Goal: Communication & Community: Share content

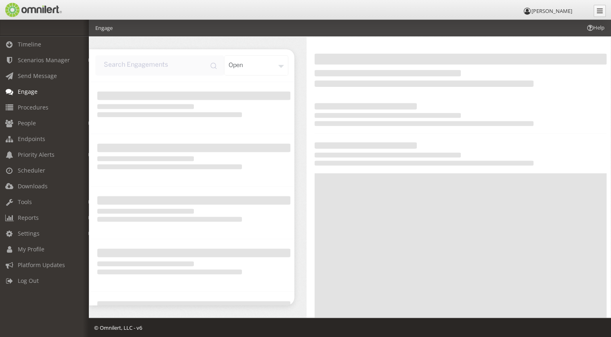
click at [279, 67] on div "open" at bounding box center [256, 65] width 64 height 20
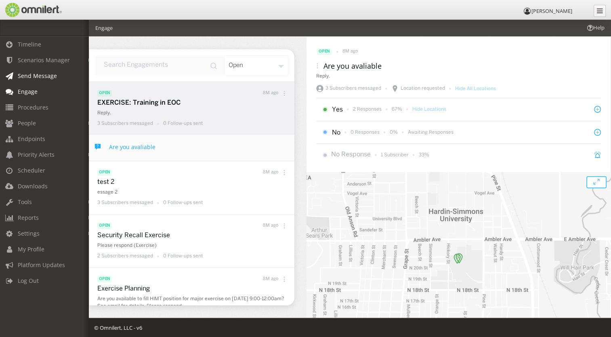
click at [29, 75] on span "Send Message" at bounding box center [37, 76] width 39 height 8
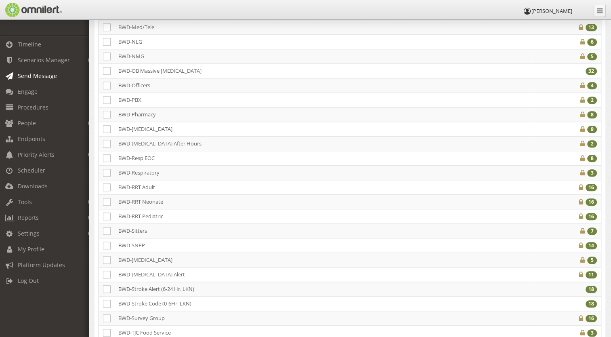
scroll to position [790, 0]
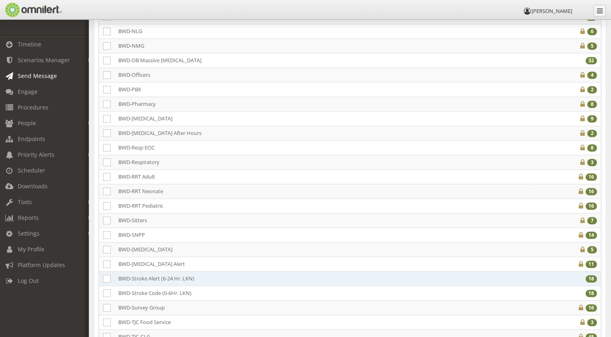
click at [132, 271] on td "BWD-Stroke Alert (6-24 Hr. LKN)" at bounding box center [178, 278] width 129 height 15
click at [105, 275] on icon at bounding box center [107, 279] width 8 height 8
checkbox input "true"
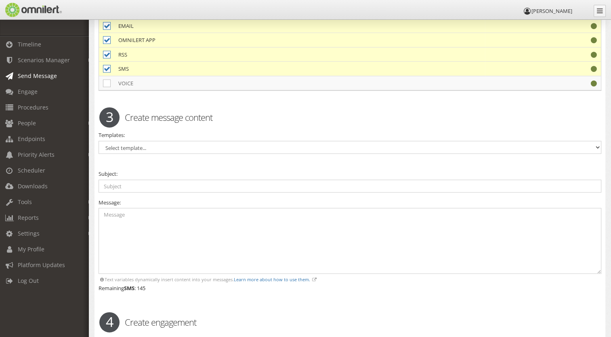
scroll to position [1884, 0]
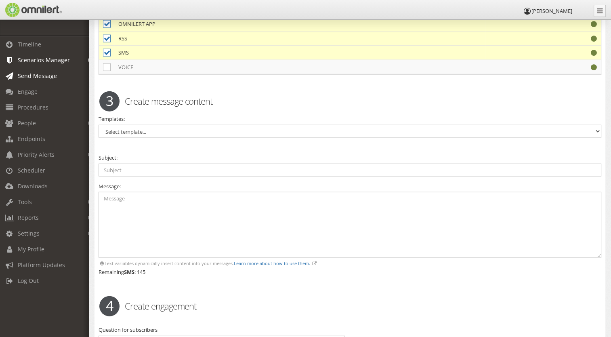
click at [26, 60] on span "Scenarios Manager" at bounding box center [44, 60] width 52 height 8
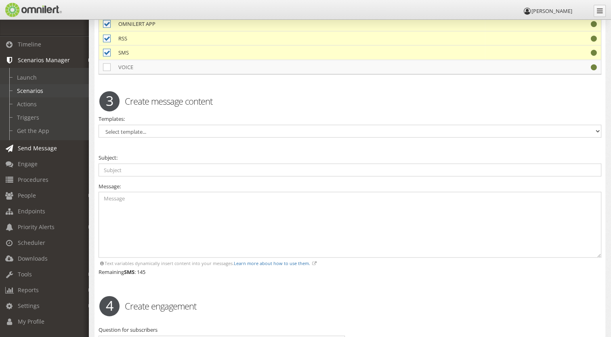
click at [31, 93] on link "Scenarios" at bounding box center [48, 90] width 96 height 13
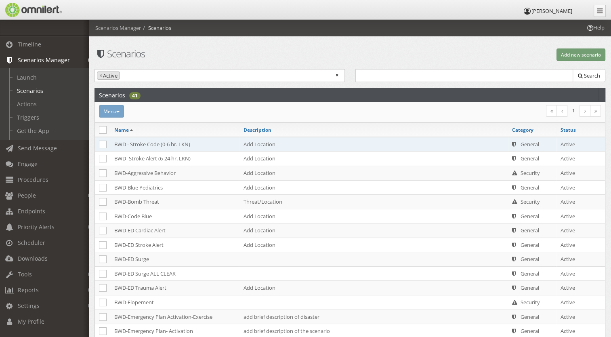
click at [120, 143] on td "BWD - Stroke Code (0-6 hr. LKN)" at bounding box center [174, 144] width 129 height 15
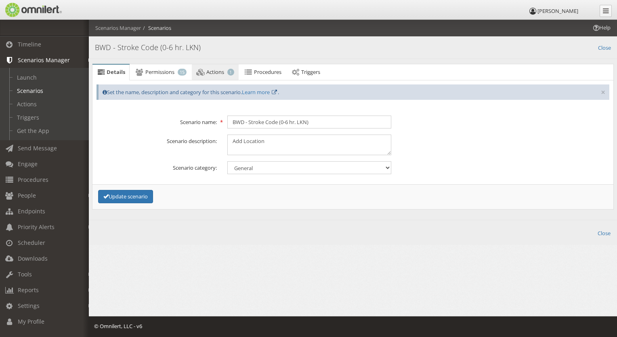
click at [223, 71] on span "Actions" at bounding box center [215, 71] width 18 height 7
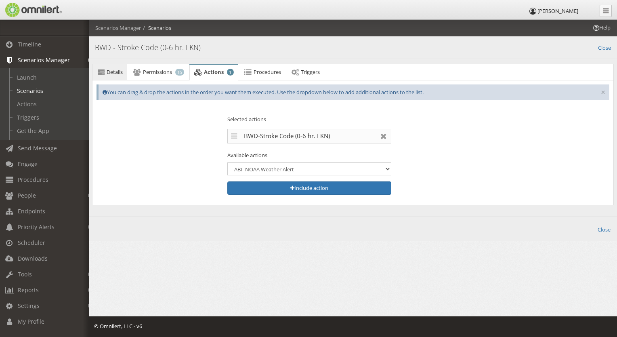
click at [118, 70] on span "Details" at bounding box center [115, 71] width 16 height 7
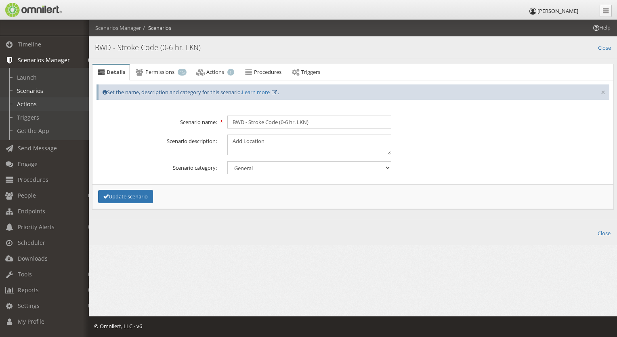
click at [34, 104] on link "Actions" at bounding box center [48, 103] width 96 height 13
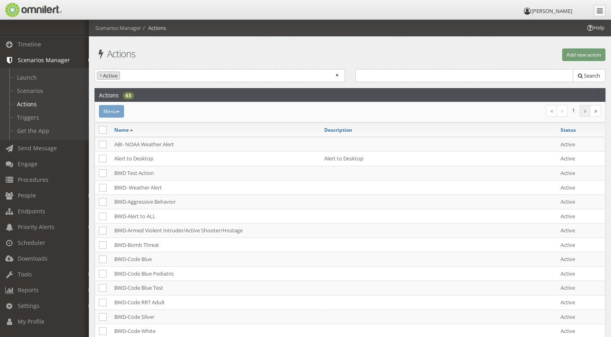
click at [581, 110] on link at bounding box center [585, 111] width 11 height 12
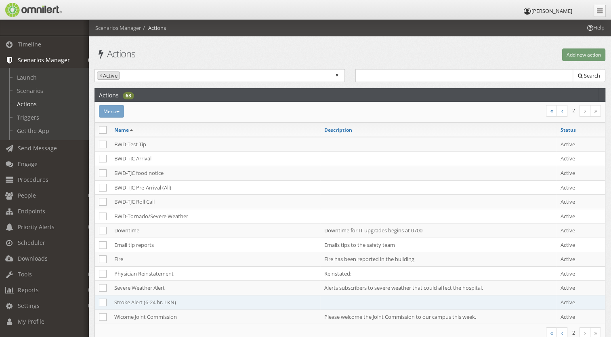
click at [119, 301] on td "Stroke Alert (6-24 hr. LKN)" at bounding box center [215, 302] width 210 height 15
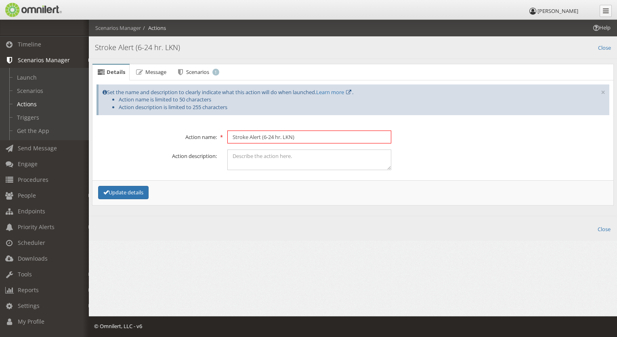
click at [234, 136] on input "Stroke Alert (6-24 hr. LKN)" at bounding box center [309, 136] width 164 height 13
click at [233, 136] on input "Stroke Alert (6-24 hr. LKN)" at bounding box center [309, 136] width 164 height 13
type input "BWD -Stroke Alert (6-24 hr. LKN)"
click at [139, 191] on button "Update details" at bounding box center [123, 192] width 50 height 13
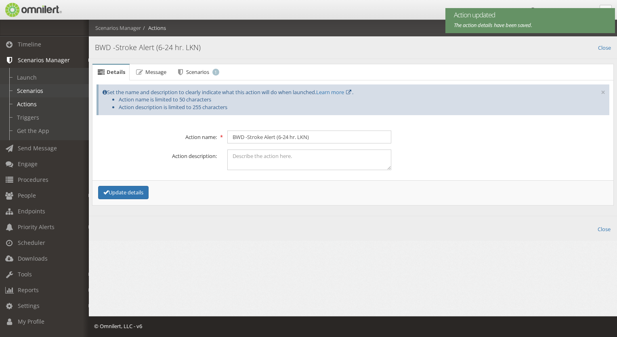
click at [30, 90] on link "Scenarios" at bounding box center [48, 90] width 96 height 13
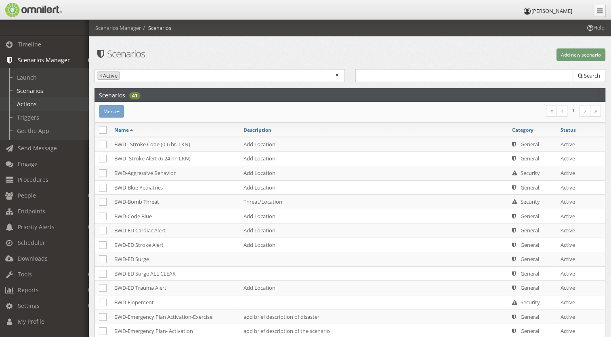
click at [24, 107] on link "Actions" at bounding box center [48, 103] width 96 height 13
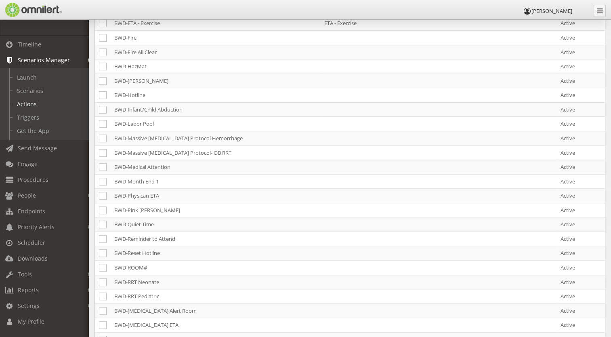
scroll to position [527, 0]
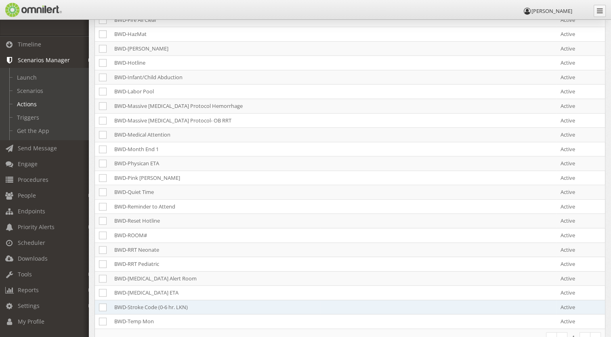
click at [128, 300] on td "BWD-Stroke Code (0-6 hr. LKN)" at bounding box center [215, 307] width 210 height 15
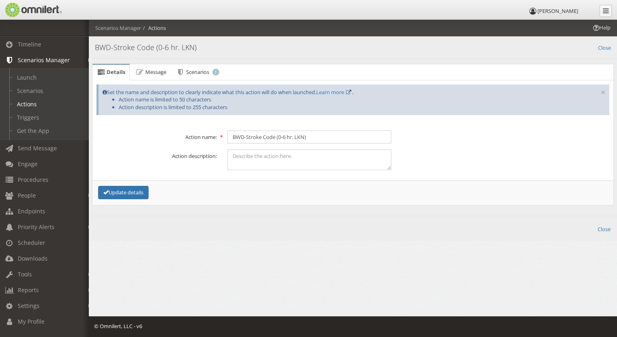
click at [352, 91] on icon at bounding box center [348, 92] width 7 height 5
click at [344, 92] on link "Learn more" at bounding box center [330, 91] width 28 height 7
drag, startPoint x: 238, startPoint y: 151, endPoint x: 158, endPoint y: 69, distance: 114.8
click at [158, 69] on span "Message" at bounding box center [155, 71] width 21 height 7
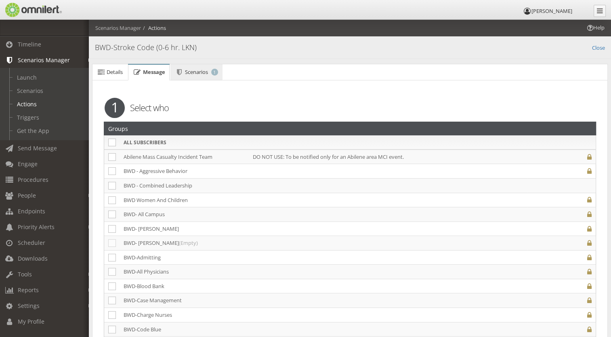
click at [187, 71] on span "Scenarios" at bounding box center [196, 71] width 23 height 7
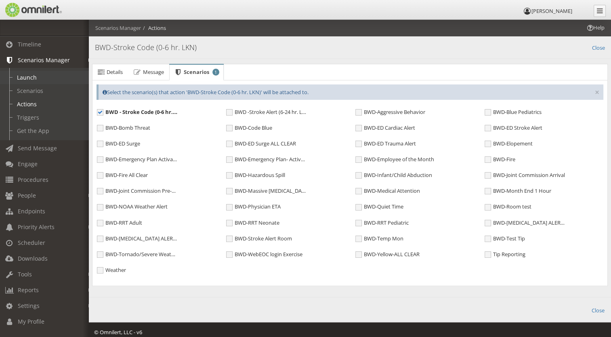
click at [22, 77] on link "Launch" at bounding box center [48, 77] width 96 height 13
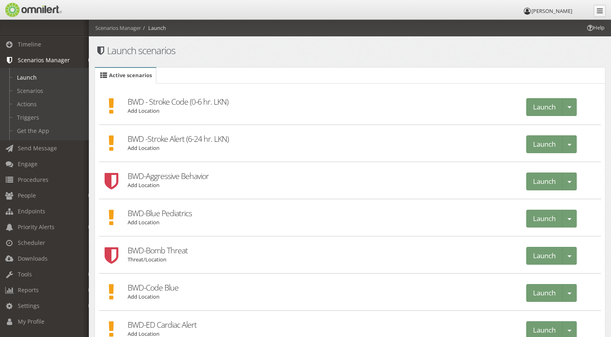
click at [140, 100] on h2 "BWD - Stroke Code (0-6 hr. LKN)" at bounding box center [322, 97] width 388 height 19
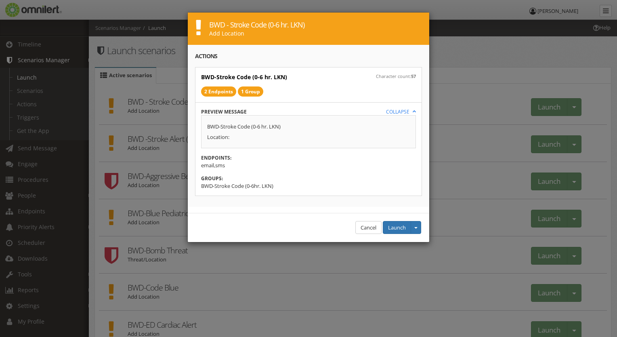
click at [230, 138] on div "BWD-Stroke Code (0-6 hr. LKN) Location:" at bounding box center [308, 131] width 203 height 21
click at [358, 226] on button "Cancel" at bounding box center [368, 227] width 26 height 13
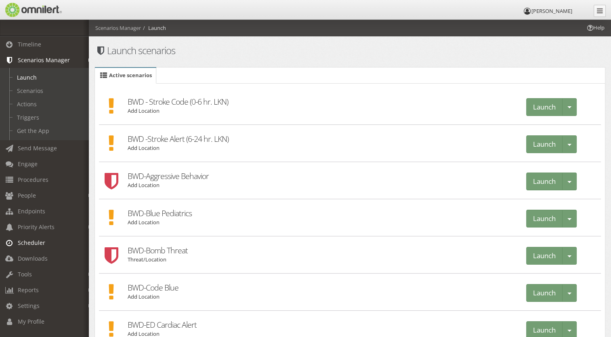
click at [32, 245] on span "Scheduler" at bounding box center [31, 243] width 27 height 8
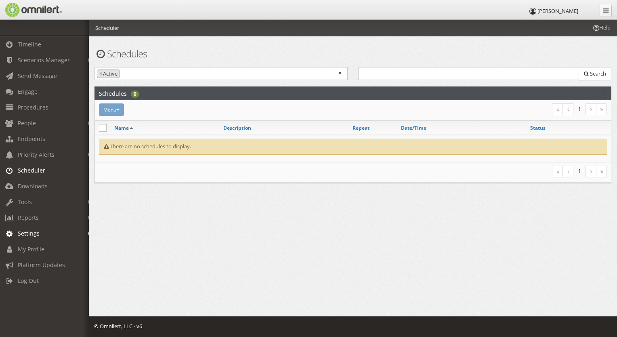
click at [29, 234] on span "Settings" at bounding box center [29, 233] width 22 height 8
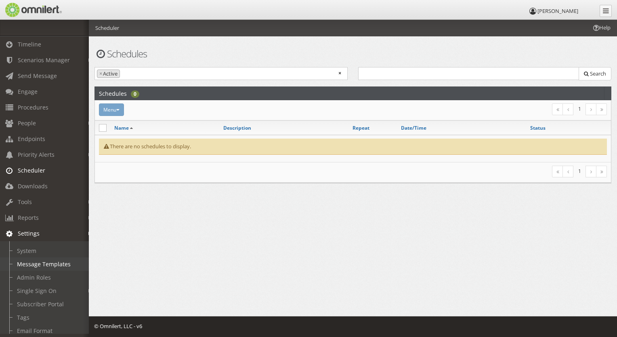
click at [29, 266] on link "Message Templates" at bounding box center [48, 263] width 96 height 13
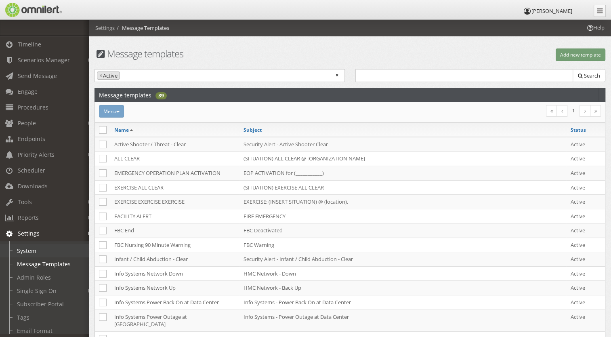
click at [25, 254] on link "System" at bounding box center [48, 250] width 96 height 13
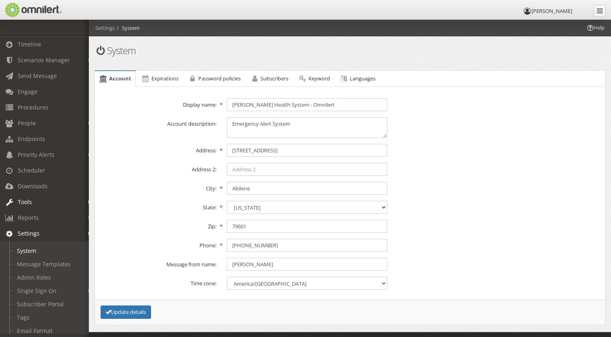
click at [21, 199] on span "Tools" at bounding box center [25, 202] width 14 height 8
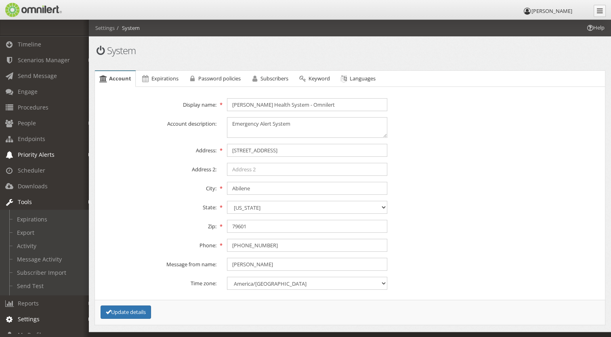
click at [29, 154] on span "Priority Alerts" at bounding box center [36, 155] width 37 height 8
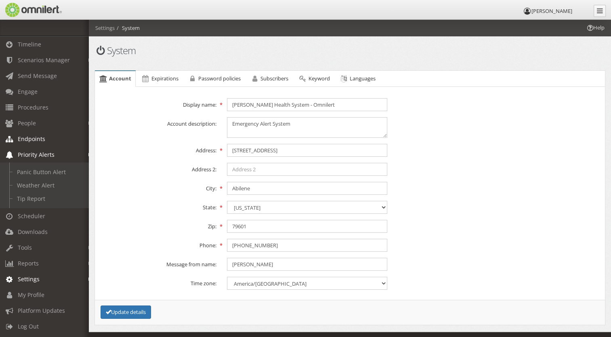
click at [27, 140] on span "Endpoints" at bounding box center [31, 139] width 27 height 8
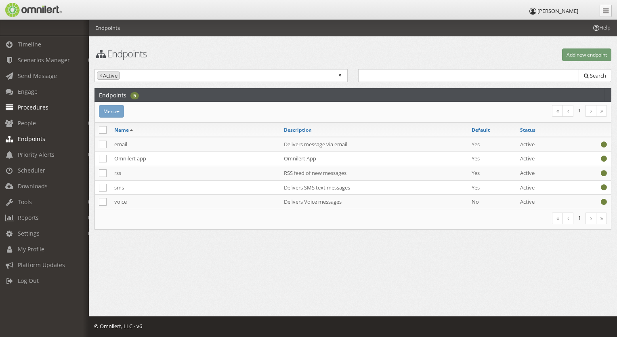
click at [30, 109] on span "Procedures" at bounding box center [33, 107] width 31 height 8
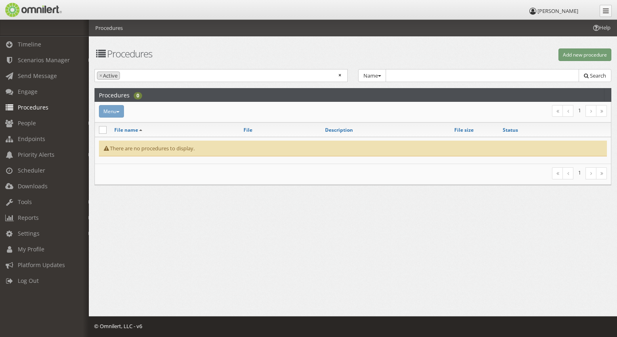
click at [114, 103] on div "Menu Activate Inactivate [GEOGRAPHIC_DATA] 1" at bounding box center [353, 112] width 516 height 21
click at [111, 112] on div "Menu Activate Inactivate [GEOGRAPHIC_DATA]" at bounding box center [267, 111] width 346 height 13
click at [119, 112] on div "Menu Activate Inactivate [GEOGRAPHIC_DATA]" at bounding box center [267, 111] width 346 height 13
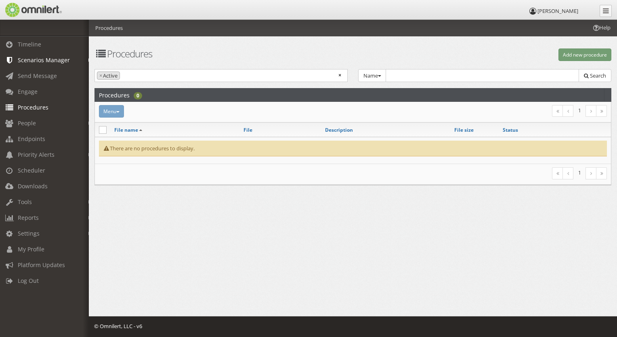
click at [88, 60] on em at bounding box center [90, 60] width 4 height 4
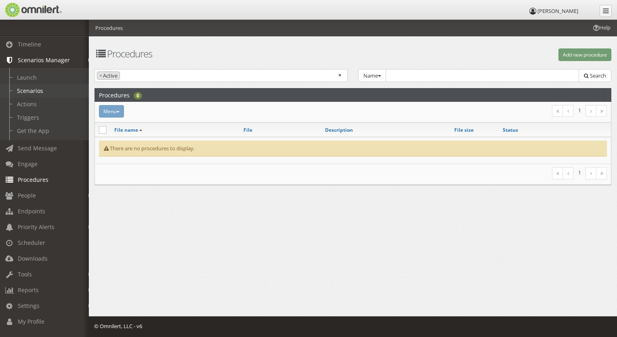
click at [30, 91] on link "Scenarios" at bounding box center [48, 90] width 96 height 13
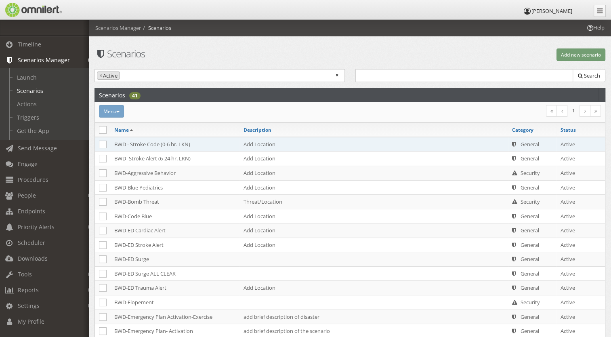
click at [120, 145] on td "BWD - Stroke Code (0-6 hr. LKN)" at bounding box center [174, 144] width 129 height 15
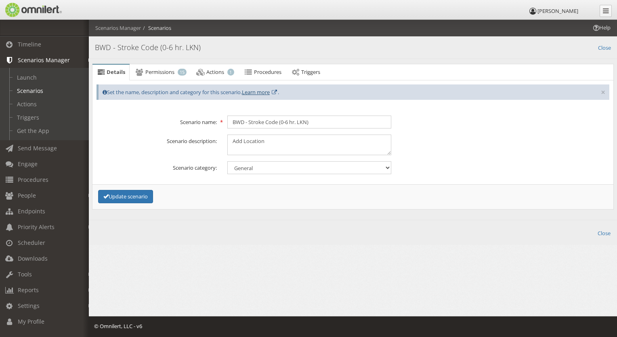
click at [259, 91] on link "Learn more" at bounding box center [256, 91] width 28 height 7
click at [29, 80] on link "Launch" at bounding box center [48, 77] width 96 height 13
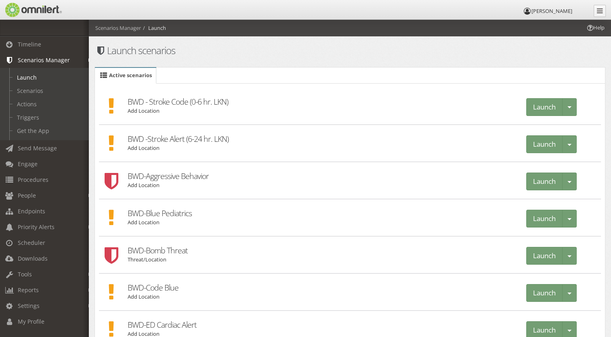
click at [152, 328] on h2 "BWD-ED Cardiac Alert" at bounding box center [322, 320] width 388 height 19
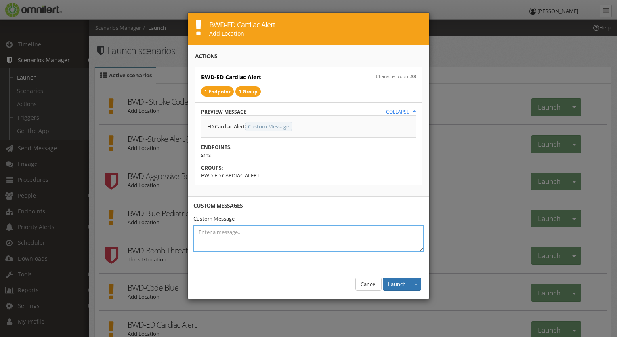
click at [205, 231] on textarea at bounding box center [308, 238] width 230 height 26
click at [363, 288] on button "Cancel" at bounding box center [368, 283] width 26 height 13
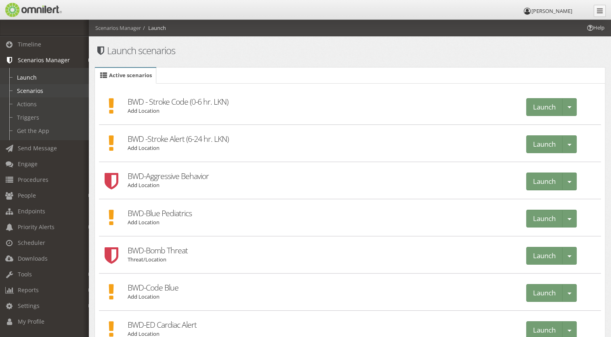
click at [33, 94] on link "Scenarios" at bounding box center [48, 90] width 96 height 13
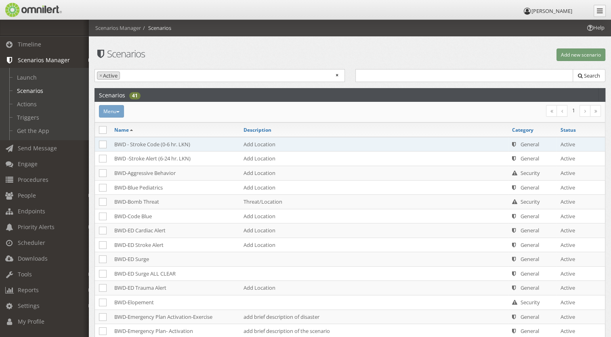
click at [123, 145] on td "BWD - Stroke Code (0-6 hr. LKN)" at bounding box center [174, 144] width 129 height 15
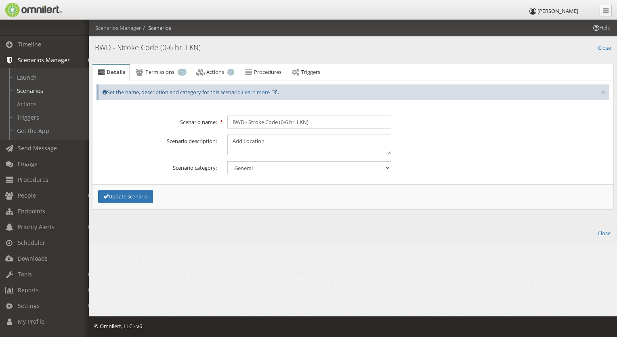
click at [387, 153] on textarea "Add Location" at bounding box center [309, 144] width 164 height 21
click at [389, 153] on textarea "Add Location" at bounding box center [309, 144] width 164 height 21
click at [250, 164] on select "General Security Tip report Weather" at bounding box center [309, 167] width 164 height 13
click at [224, 72] on span "Actions" at bounding box center [215, 71] width 18 height 7
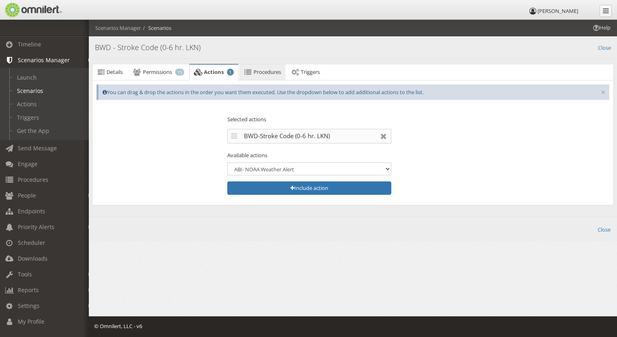
click at [262, 69] on span "Procedures" at bounding box center [267, 71] width 27 height 7
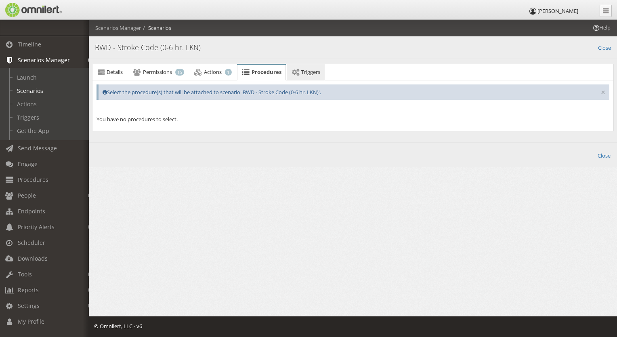
drag, startPoint x: 188, startPoint y: 120, endPoint x: 311, endPoint y: 68, distance: 133.5
click at [311, 68] on link "Triggers" at bounding box center [306, 72] width 38 height 16
click at [132, 119] on p "You have no available triggers to select." at bounding box center [353, 120] width 513 height 8
click at [29, 116] on link "Triggers" at bounding box center [48, 117] width 96 height 13
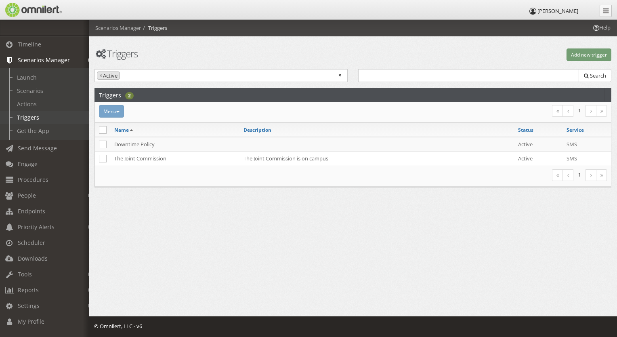
click at [37, 123] on link "Triggers" at bounding box center [48, 117] width 96 height 13
click at [120, 111] on div "Menu Activate Inactivate [GEOGRAPHIC_DATA]" at bounding box center [267, 111] width 346 height 13
click at [104, 108] on div "Menu Activate Inactivate [GEOGRAPHIC_DATA]" at bounding box center [267, 111] width 346 height 13
click at [103, 107] on div "Menu Activate Inactivate [GEOGRAPHIC_DATA]" at bounding box center [267, 111] width 346 height 13
click at [28, 103] on link "Actions" at bounding box center [48, 103] width 96 height 13
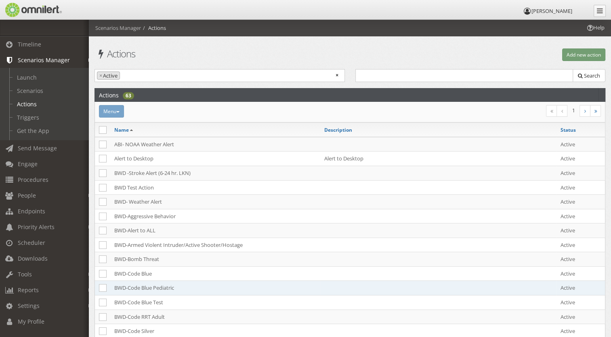
click at [258, 289] on td "BWD-Code Blue Pediatric" at bounding box center [215, 288] width 210 height 15
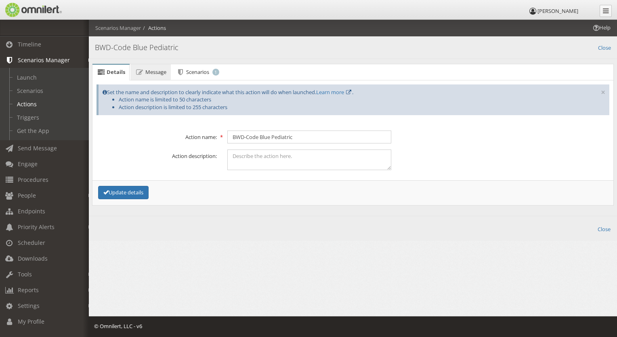
click at [153, 72] on span "Message" at bounding box center [155, 71] width 21 height 7
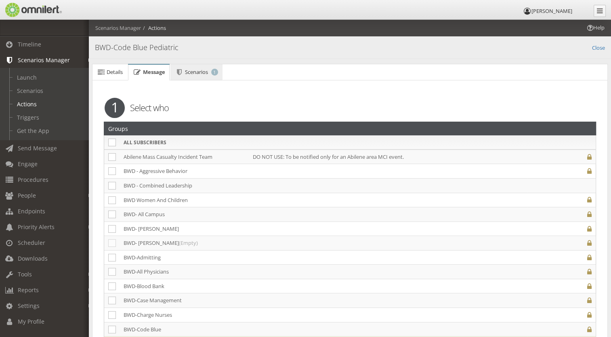
click at [196, 70] on span "Scenarios" at bounding box center [196, 71] width 23 height 7
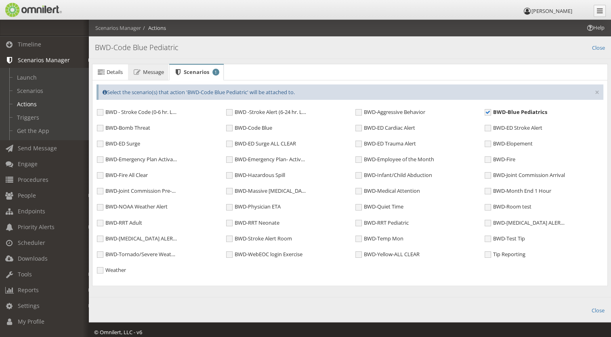
click at [143, 70] on span "Message" at bounding box center [153, 71] width 21 height 7
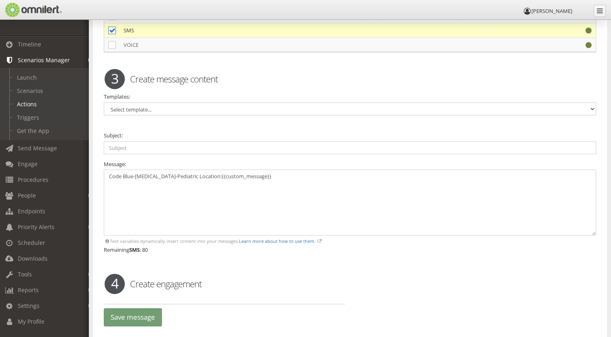
scroll to position [1909, 0]
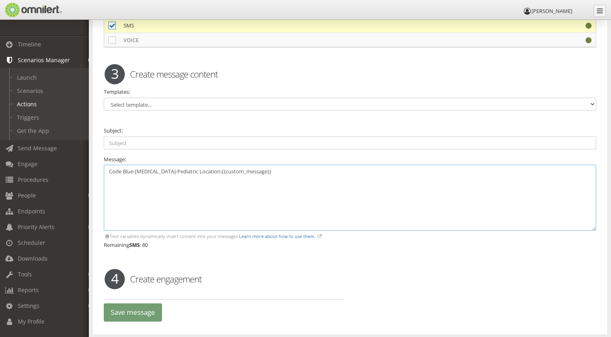
drag, startPoint x: 213, startPoint y: 159, endPoint x: 272, endPoint y: 161, distance: 59.0
click at [272, 165] on textarea "Code Blue-[MEDICAL_DATA]-Pediatric Location:{{custom_message}}" at bounding box center [350, 198] width 492 height 66
click at [34, 103] on link "Actions" at bounding box center [48, 103] width 96 height 13
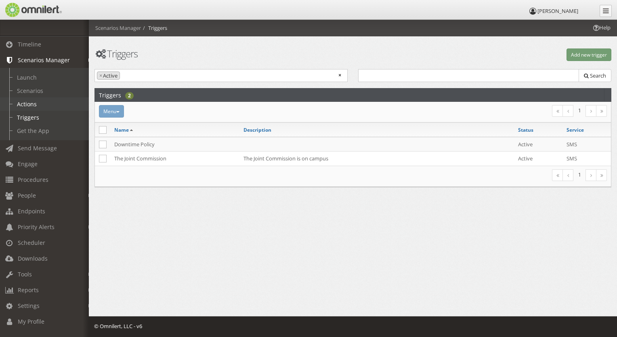
click at [25, 106] on link "Actions" at bounding box center [48, 103] width 96 height 13
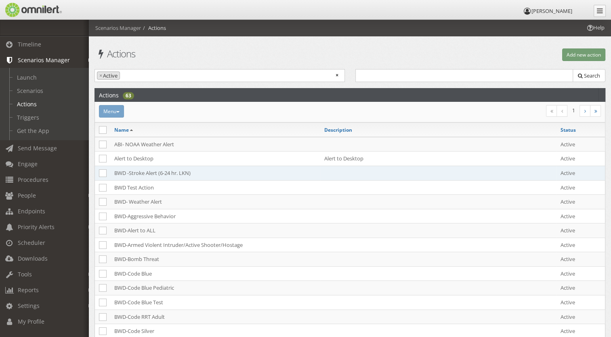
click at [130, 172] on td "BWD -Stroke Alert (6-24 hr. LKN)" at bounding box center [215, 173] width 210 height 15
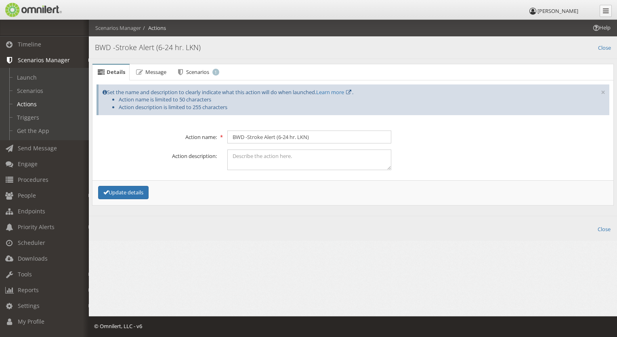
click at [130, 172] on form "Action name: BWD -Stroke Alert (6-24 hr. LKN) Action description: Update details" at bounding box center [353, 167] width 513 height 75
click at [155, 73] on span "Message" at bounding box center [155, 71] width 21 height 7
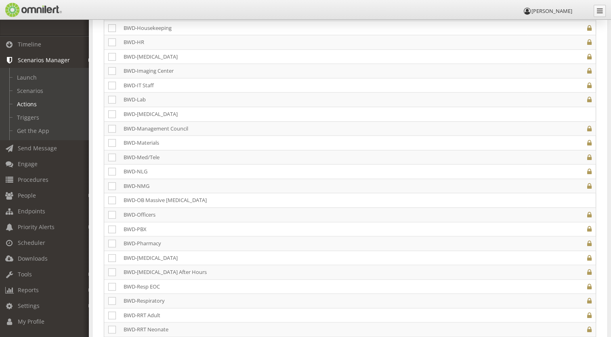
scroll to position [955, 0]
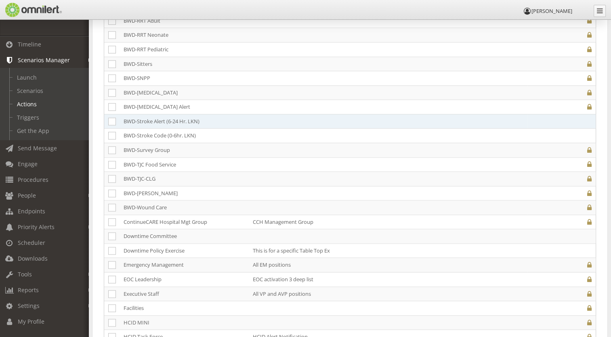
click at [127, 118] on td "BWD-Stroke Alert (6-24 Hr. LKN)" at bounding box center [184, 121] width 129 height 15
click at [110, 118] on icon at bounding box center [112, 122] width 8 height 8
checkbox input "true"
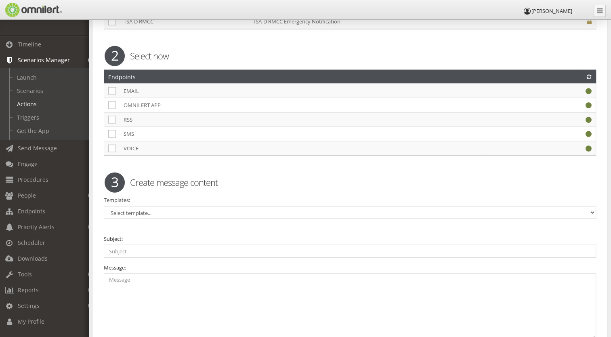
scroll to position [1829, 0]
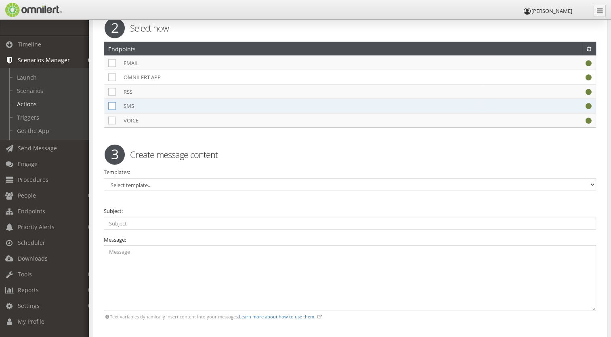
click at [113, 102] on icon at bounding box center [112, 106] width 8 height 8
checkbox input "true"
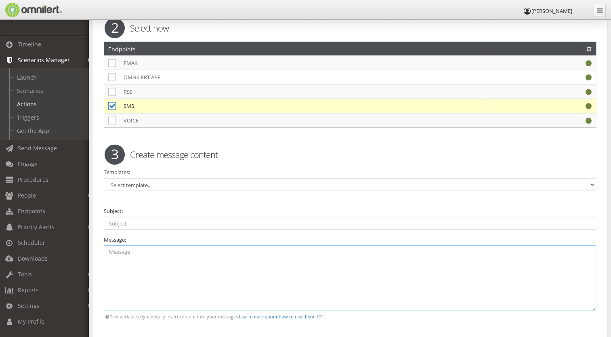
click at [113, 245] on textarea at bounding box center [350, 278] width 492 height 66
paste textarea ":{{custom_message}}"
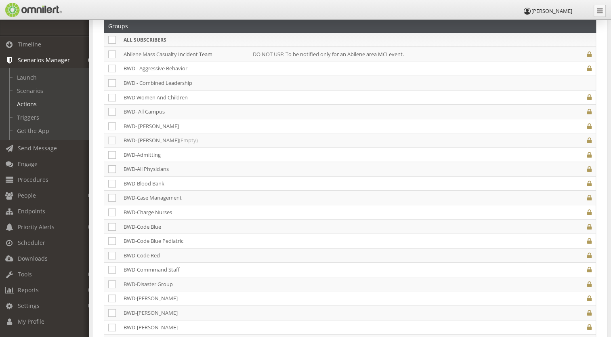
scroll to position [0, 0]
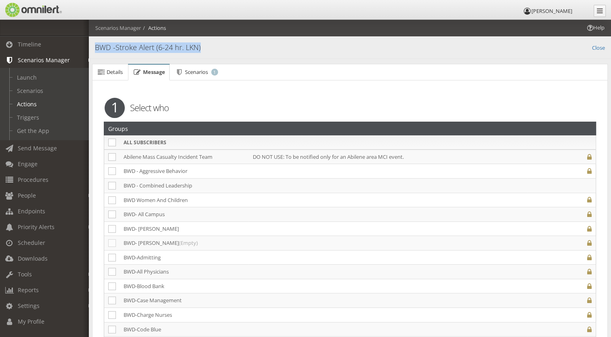
drag, startPoint x: 95, startPoint y: 46, endPoint x: 225, endPoint y: 44, distance: 129.6
click at [225, 44] on h4 "BWD -Stroke Alert (6-24 hr. LKN)" at bounding box center [350, 47] width 510 height 11
drag, startPoint x: 130, startPoint y: 66, endPoint x: 130, endPoint y: 76, distance: 9.7
drag, startPoint x: 130, startPoint y: 76, endPoint x: 118, endPoint y: 51, distance: 28.0
copy h4 "BWD -Stroke Alert (6-24 hr. LKN)"
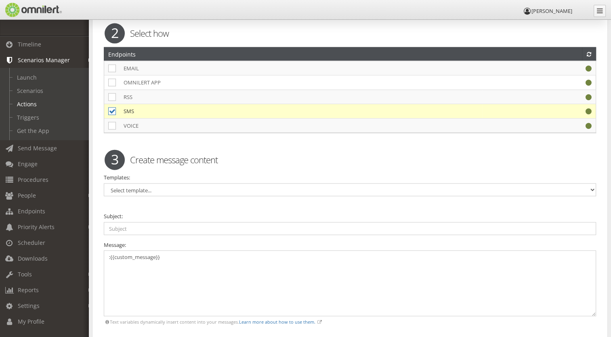
scroll to position [1835, 0]
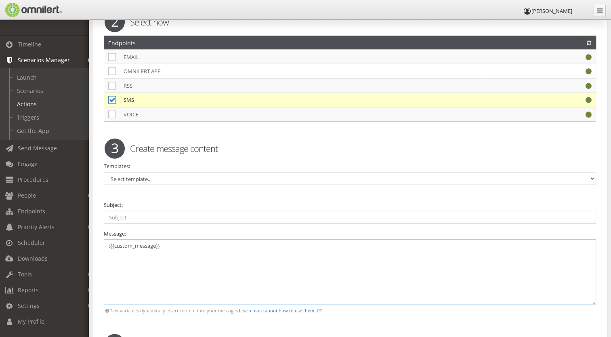
paste textarea "BWD -Stroke Alert (6-24 hr. LKN)"
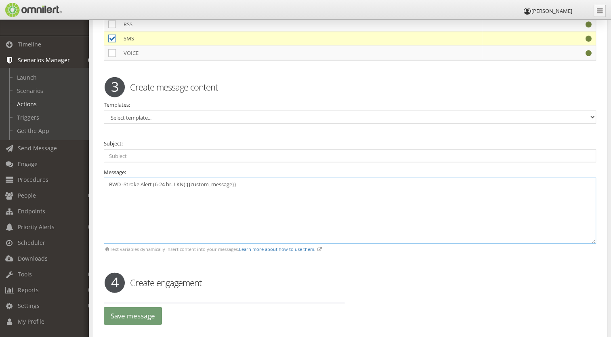
scroll to position [1943, 0]
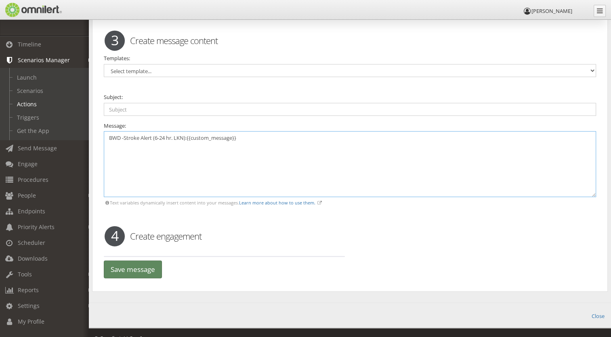
type textarea "BWD -Stroke Alert (6-24 hr. LKN):{{custom_message}}"
click at [132, 263] on button "Save message" at bounding box center [133, 269] width 58 height 18
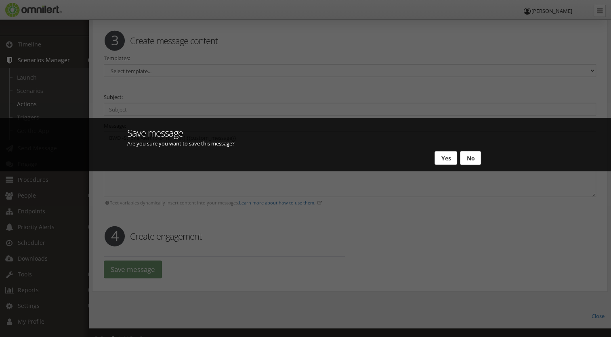
click at [445, 161] on button "Yes" at bounding box center [446, 158] width 23 height 14
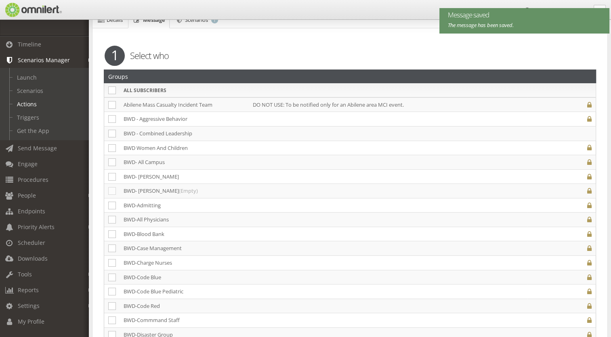
scroll to position [0, 0]
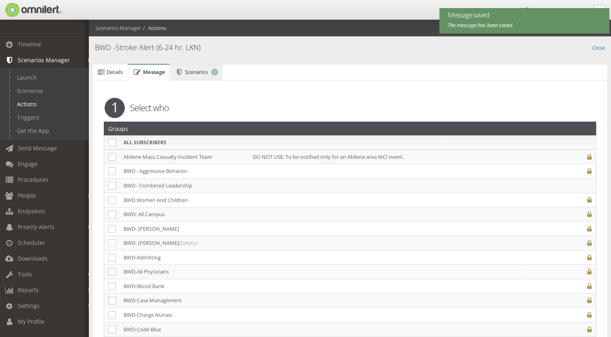
click at [199, 69] on span "Scenarios" at bounding box center [196, 71] width 23 height 7
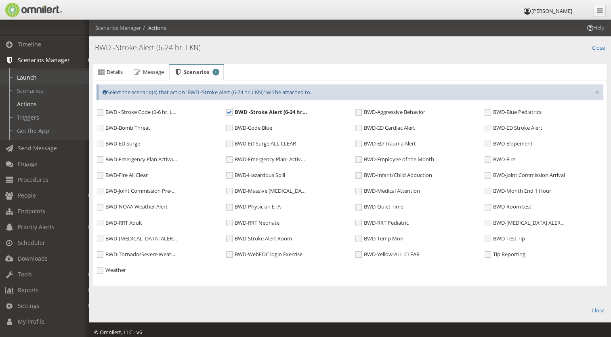
click at [30, 77] on link "Launch" at bounding box center [48, 77] width 96 height 13
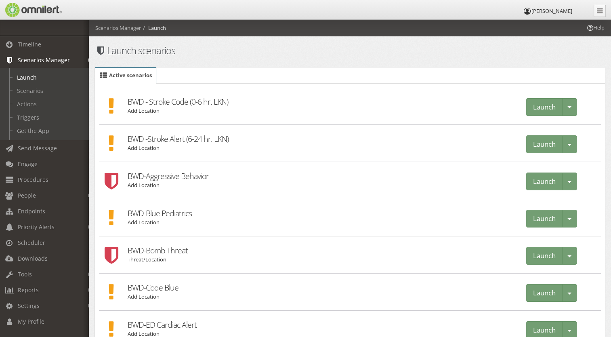
click at [148, 137] on h2 "BWD -Stroke Alert (6-24 hr. LKN)" at bounding box center [322, 134] width 388 height 19
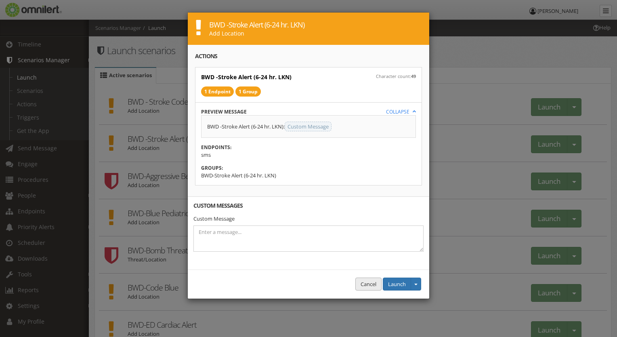
click at [355, 286] on button "Cancel" at bounding box center [368, 283] width 26 height 13
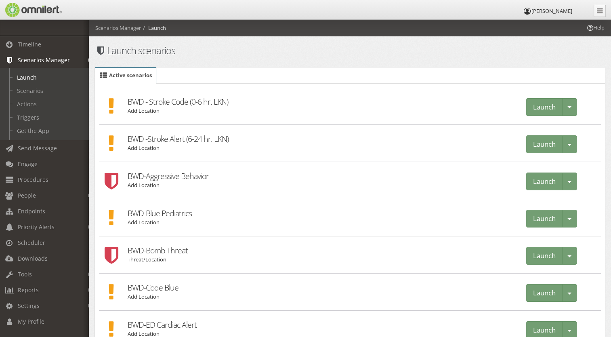
click at [166, 138] on h2 "BWD -Stroke Alert (6-24 hr. LKN)" at bounding box center [322, 134] width 388 height 19
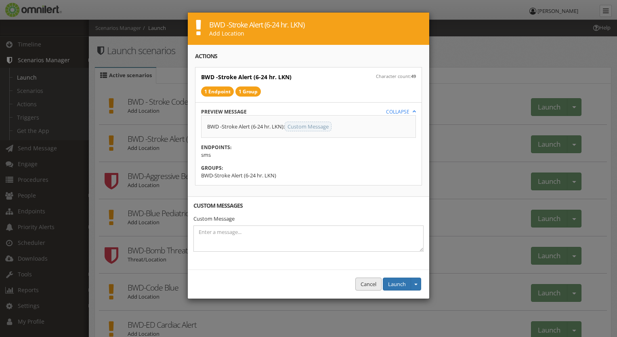
click at [359, 286] on button "Cancel" at bounding box center [368, 283] width 26 height 13
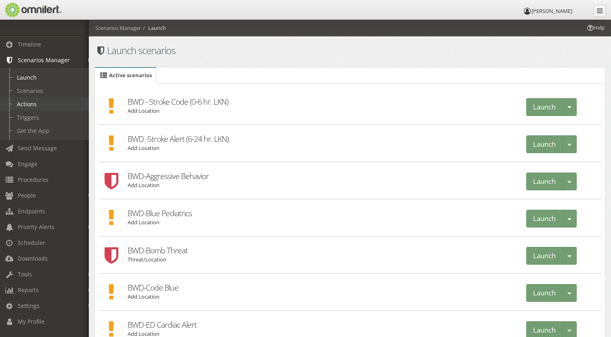
click at [22, 105] on link "Actions" at bounding box center [48, 103] width 96 height 13
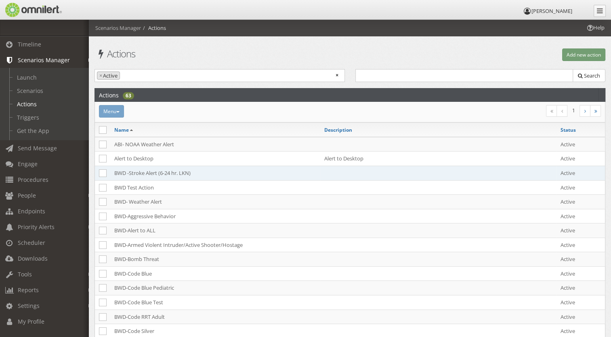
click at [169, 170] on td "BWD -Stroke Alert (6-24 hr. LKN)" at bounding box center [215, 173] width 210 height 15
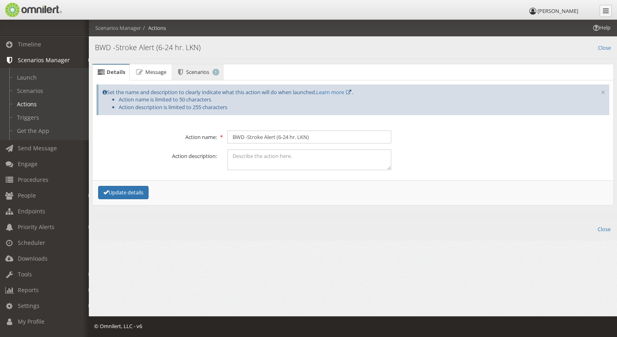
click at [196, 75] on span "Scenarios" at bounding box center [197, 71] width 23 height 7
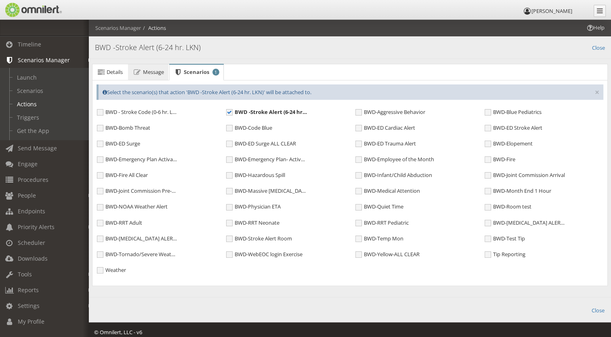
click at [146, 79] on link "Message" at bounding box center [148, 72] width 40 height 16
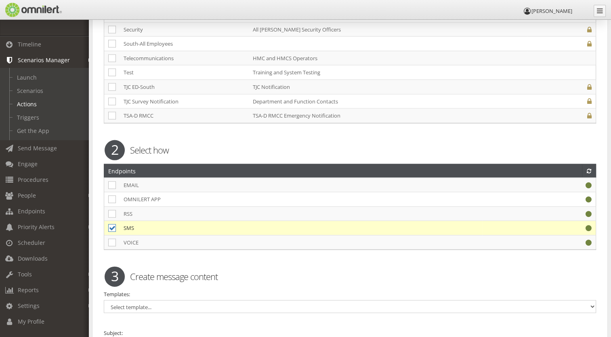
scroll to position [1767, 0]
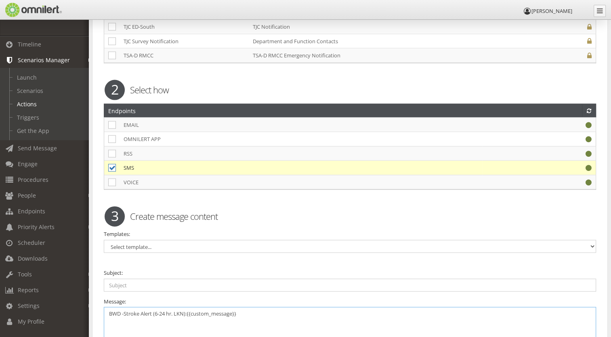
drag, startPoint x: 187, startPoint y: 302, endPoint x: 250, endPoint y: 301, distance: 63.0
click at [250, 307] on textarea "BWD -Stroke Alert (6-24 hr. LKN):{{custom_message}}" at bounding box center [350, 340] width 492 height 66
drag, startPoint x: 213, startPoint y: 305, endPoint x: 206, endPoint y: 314, distance: 12.0
drag, startPoint x: 187, startPoint y: 303, endPoint x: 242, endPoint y: 301, distance: 55.0
click at [242, 307] on textarea "BWD -Stroke Alert (6-24 hr. LKN):{{custom_message}}" at bounding box center [350, 340] width 492 height 66
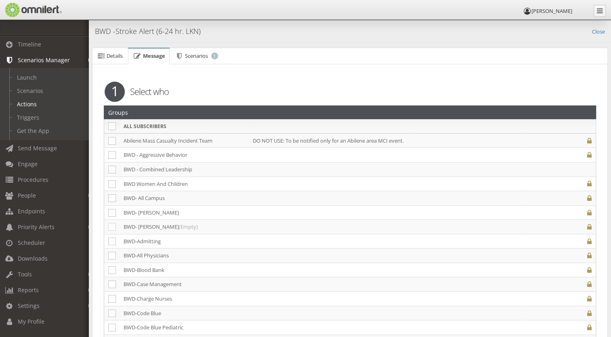
scroll to position [0, 0]
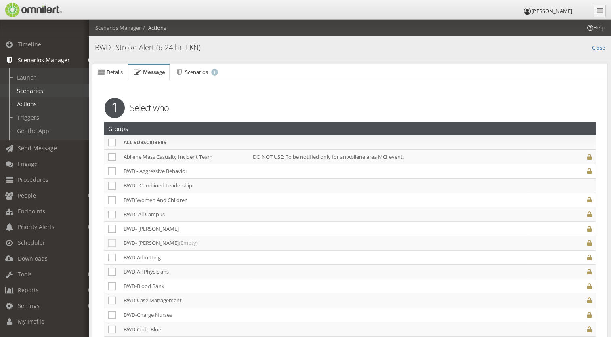
click at [25, 95] on link "Scenarios" at bounding box center [48, 90] width 96 height 13
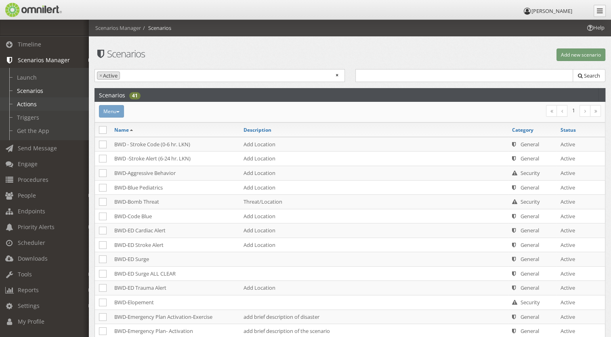
click at [25, 106] on link "Actions" at bounding box center [48, 103] width 96 height 13
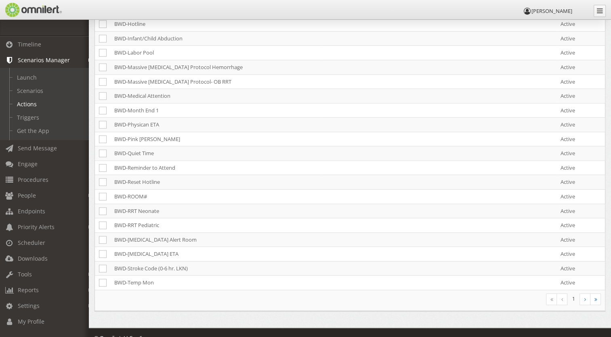
scroll to position [567, 0]
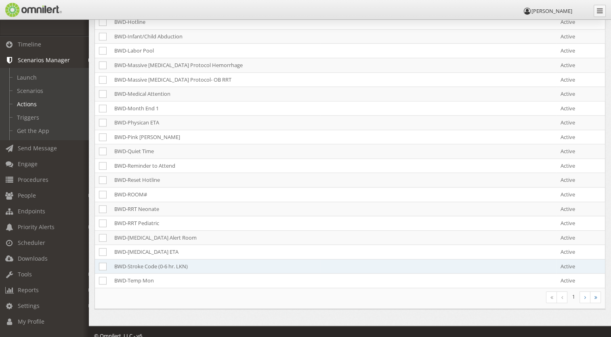
click at [145, 263] on td "BWD-Stroke Code (0-6 hr. LKN)" at bounding box center [215, 266] width 210 height 15
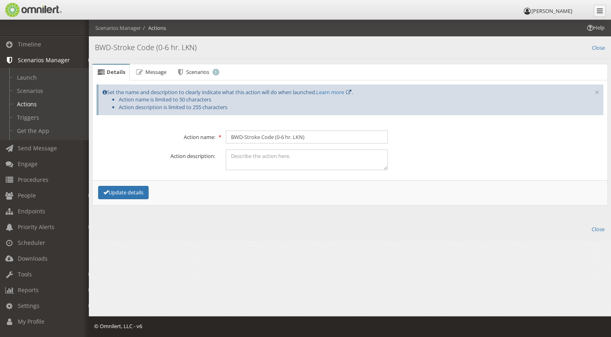
scroll to position [0, 0]
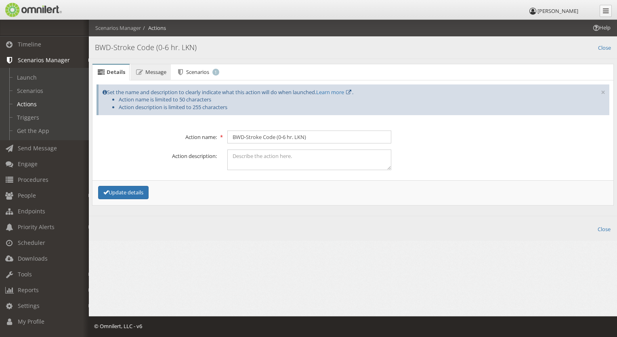
click at [152, 73] on span "Message" at bounding box center [155, 71] width 21 height 7
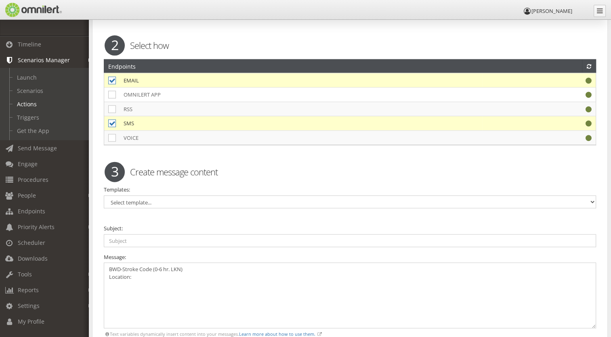
scroll to position [1825, 0]
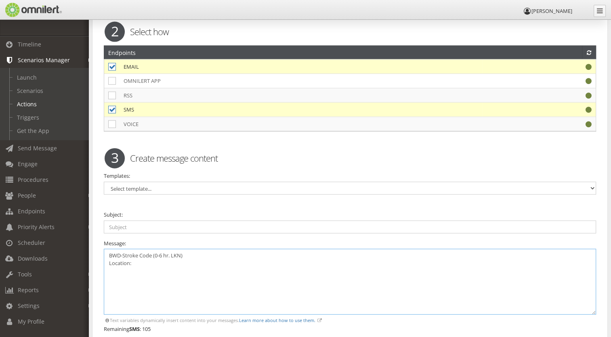
click at [187, 249] on textarea "BWD-Stroke Code (0-6 hr. LKN) Location:" at bounding box center [350, 282] width 492 height 66
click at [184, 249] on textarea "BWD-Stroke Code (0-6 hr. LKN) Location:" at bounding box center [350, 282] width 492 height 66
paste textarea ":{{custom_message}}"
click at [138, 256] on textarea "BWD-Stroke Code (0-6 hr. LKN) Location:" at bounding box center [350, 282] width 492 height 66
paste textarea ":{{custom_message}}"
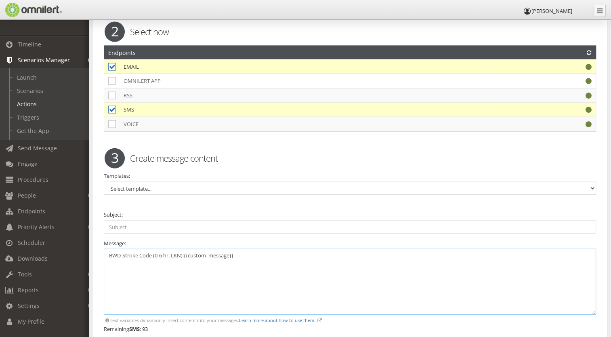
type textarea "BWD-Stroke Code (0-6 hr. LKN):{{custom_message}}"
click at [111, 63] on icon at bounding box center [112, 67] width 8 height 8
checkbox input "false"
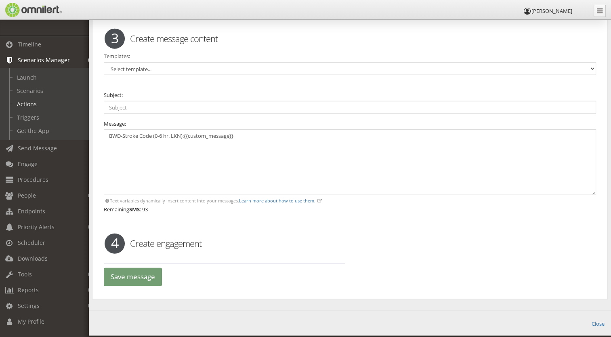
scroll to position [1952, 0]
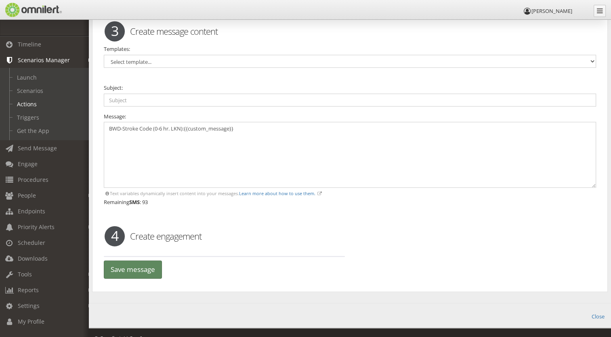
click at [122, 260] on button "Save message" at bounding box center [133, 269] width 58 height 18
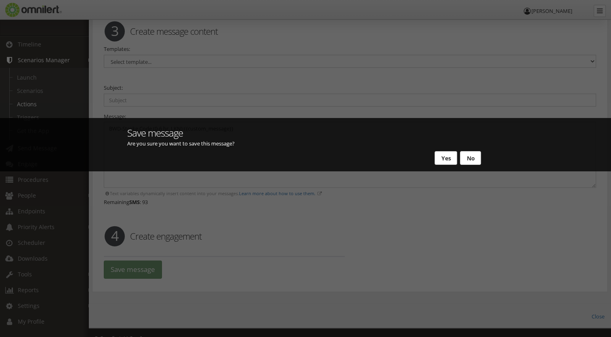
click at [437, 160] on button "Yes" at bounding box center [446, 158] width 23 height 14
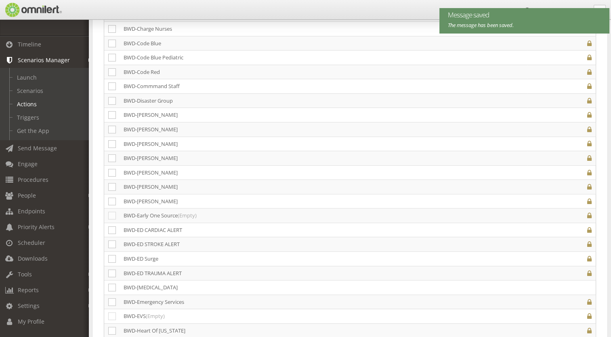
scroll to position [0, 0]
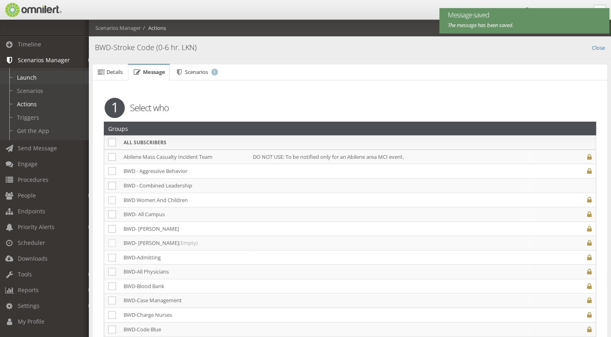
click at [28, 78] on link "Launch" at bounding box center [48, 77] width 96 height 13
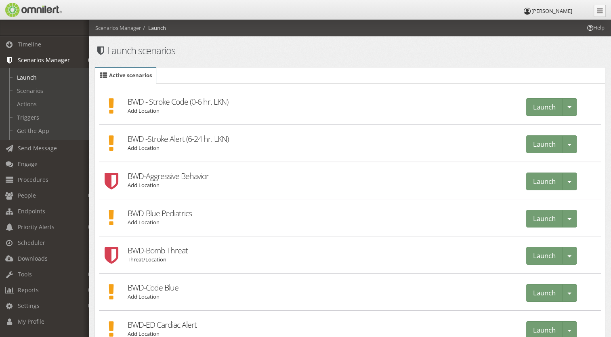
click at [155, 107] on p "Add Location" at bounding box center [322, 113] width 388 height 13
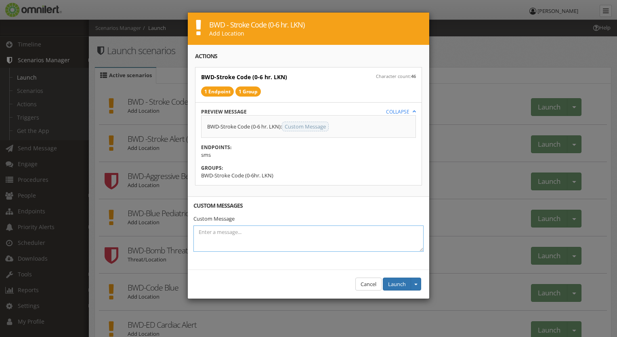
click at [235, 236] on textarea at bounding box center [308, 238] width 230 height 26
click at [360, 284] on button "Cancel" at bounding box center [368, 283] width 26 height 13
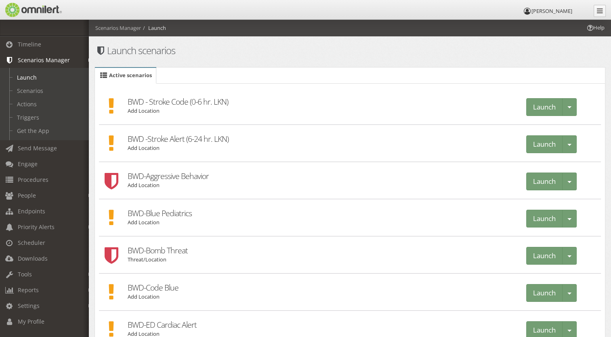
click at [179, 150] on p "Add Location" at bounding box center [322, 150] width 388 height 13
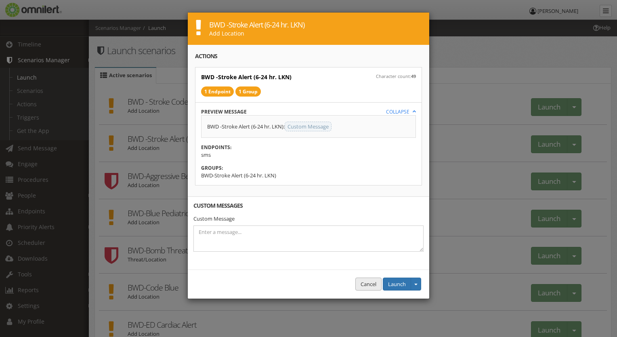
click at [359, 282] on button "Cancel" at bounding box center [368, 283] width 26 height 13
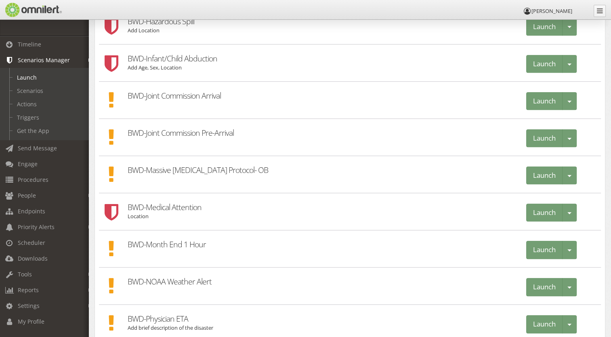
scroll to position [1152, 0]
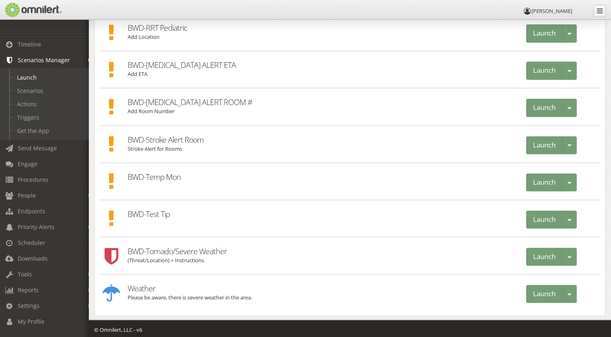
click at [88, 59] on em at bounding box center [90, 60] width 4 height 4
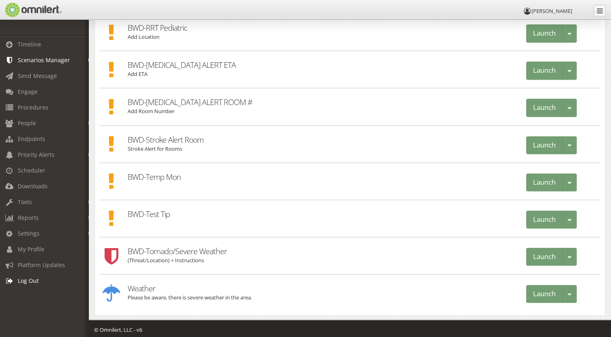
click at [24, 280] on span "Log Out" at bounding box center [28, 281] width 21 height 8
